Goal: Information Seeking & Learning: Learn about a topic

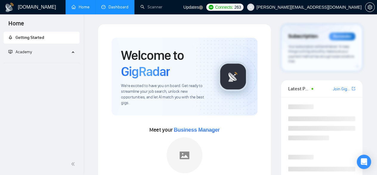
click at [112, 7] on link "Dashboard" at bounding box center [114, 6] width 27 height 5
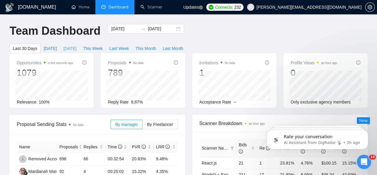
click at [77, 45] on span "[DATE]" at bounding box center [70, 48] width 13 height 7
type input "[DATE]"
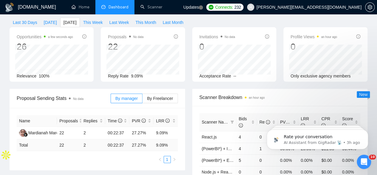
scroll to position [43, 0]
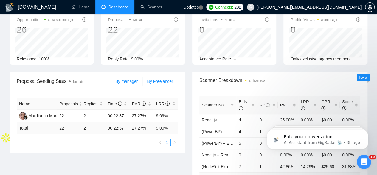
click at [163, 79] on span "By Freelancer" at bounding box center [160, 81] width 26 height 5
click at [143, 83] on input "By Freelancer" at bounding box center [143, 83] width 0 height 0
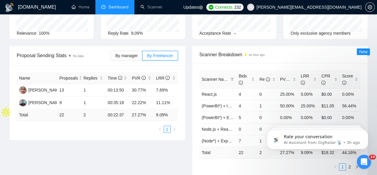
scroll to position [0, 0]
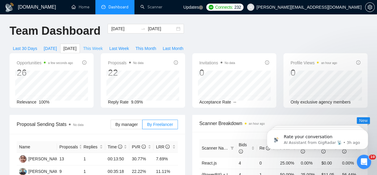
click at [103, 45] on span "This Week" at bounding box center [93, 48] width 20 height 7
type input "[DATE]"
click at [156, 45] on span "This Month" at bounding box center [146, 48] width 21 height 7
type input "[DATE]"
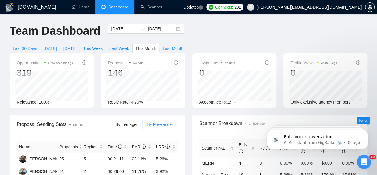
click at [57, 45] on span "[DATE]" at bounding box center [50, 48] width 13 height 7
type input "[DATE]"
click at [77, 45] on span "[DATE]" at bounding box center [70, 48] width 13 height 7
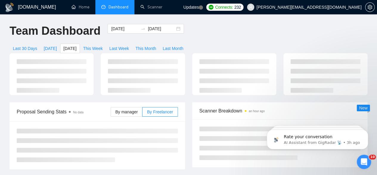
type input "[DATE]"
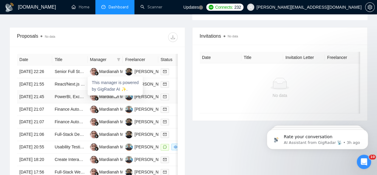
scroll to position [226, 0]
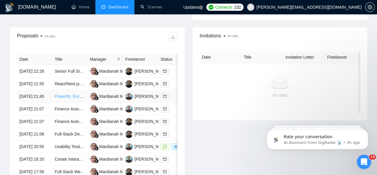
click at [75, 98] on link "PowerBI, Excel, and Hubspot Dashboard Creation Expert Needed" at bounding box center [116, 96] width 122 height 5
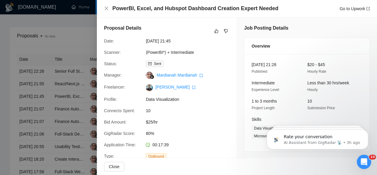
click at [76, 73] on div at bounding box center [188, 87] width 377 height 175
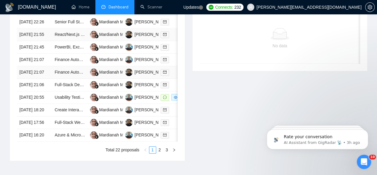
scroll to position [289, 0]
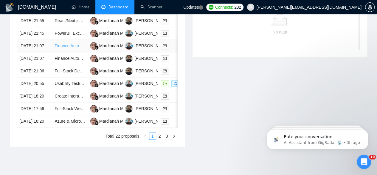
click at [73, 48] on link "Finance Automation Expert" at bounding box center [80, 45] width 50 height 5
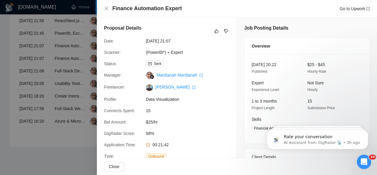
click at [73, 83] on div at bounding box center [188, 87] width 377 height 175
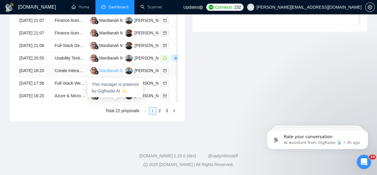
scroll to position [345, 0]
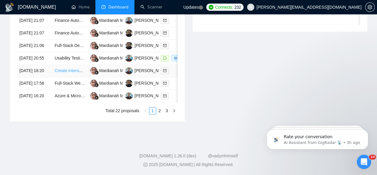
click at [70, 70] on link "Create Interactive Dashboard for Firm’s P&L and Balance Sheet" at bounding box center [114, 70] width 118 height 5
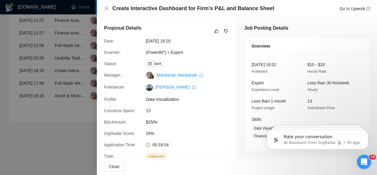
click at [56, 74] on div at bounding box center [188, 87] width 377 height 175
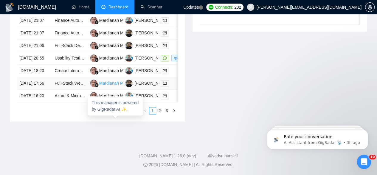
scroll to position [358, 0]
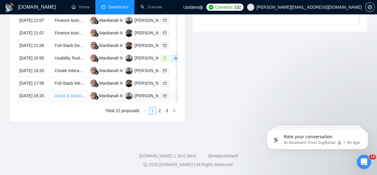
click at [70, 94] on link "Azure & Microsoft 365 FinOps Dashboard" at bounding box center [93, 95] width 77 height 5
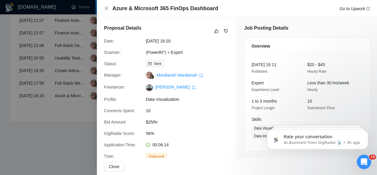
click at [78, 50] on div at bounding box center [188, 87] width 377 height 175
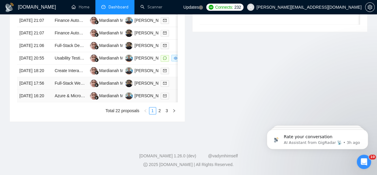
scroll to position [359, 0]
click at [160, 113] on link "2" at bounding box center [160, 110] width 7 height 7
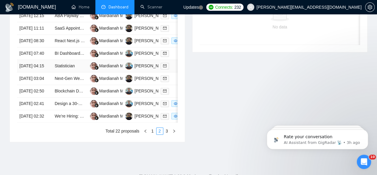
scroll to position [294, 0]
click at [66, 55] on link "BI Dashboard Expert Needed to Transform [DOMAIN_NAME] Dashboard for Instant Ins…" at bounding box center [139, 52] width 169 height 5
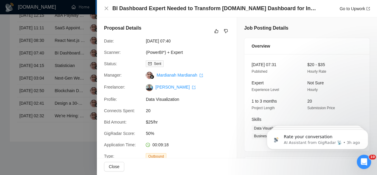
click at [75, 90] on div at bounding box center [188, 87] width 377 height 175
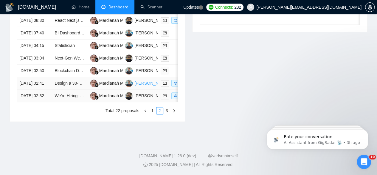
scroll to position [334, 0]
click at [152, 114] on link "1" at bounding box center [152, 110] width 7 height 7
